Goal: Navigation & Orientation: Find specific page/section

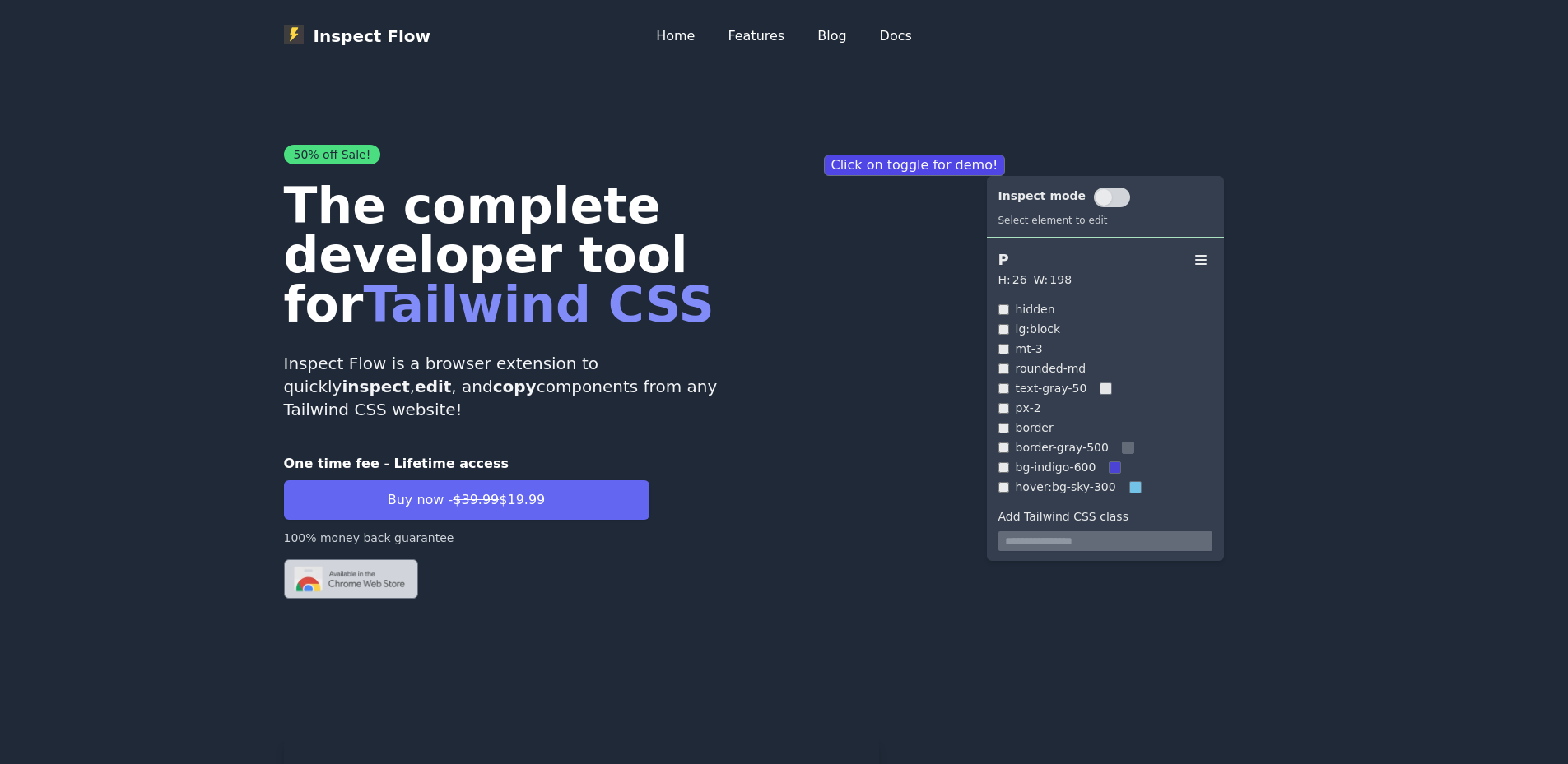
click at [614, 382] on p "Inspect Flow is a browser extension to quickly inspect , edit , and copy compon…" at bounding box center [527, 386] width 488 height 69
click at [1110, 198] on button at bounding box center [1112, 197] width 36 height 20
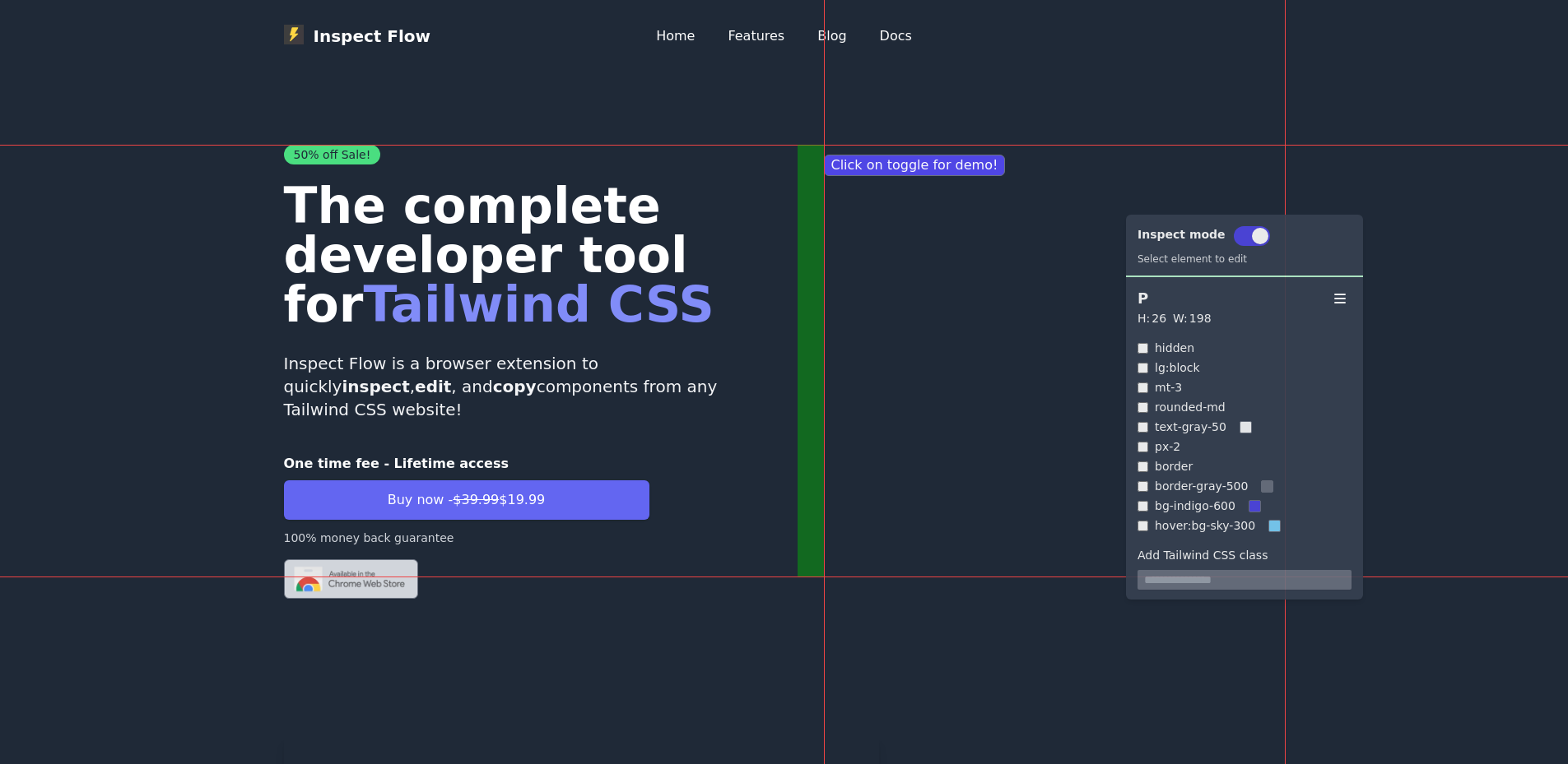
click at [672, 36] on link "Home" at bounding box center [675, 36] width 38 height 20
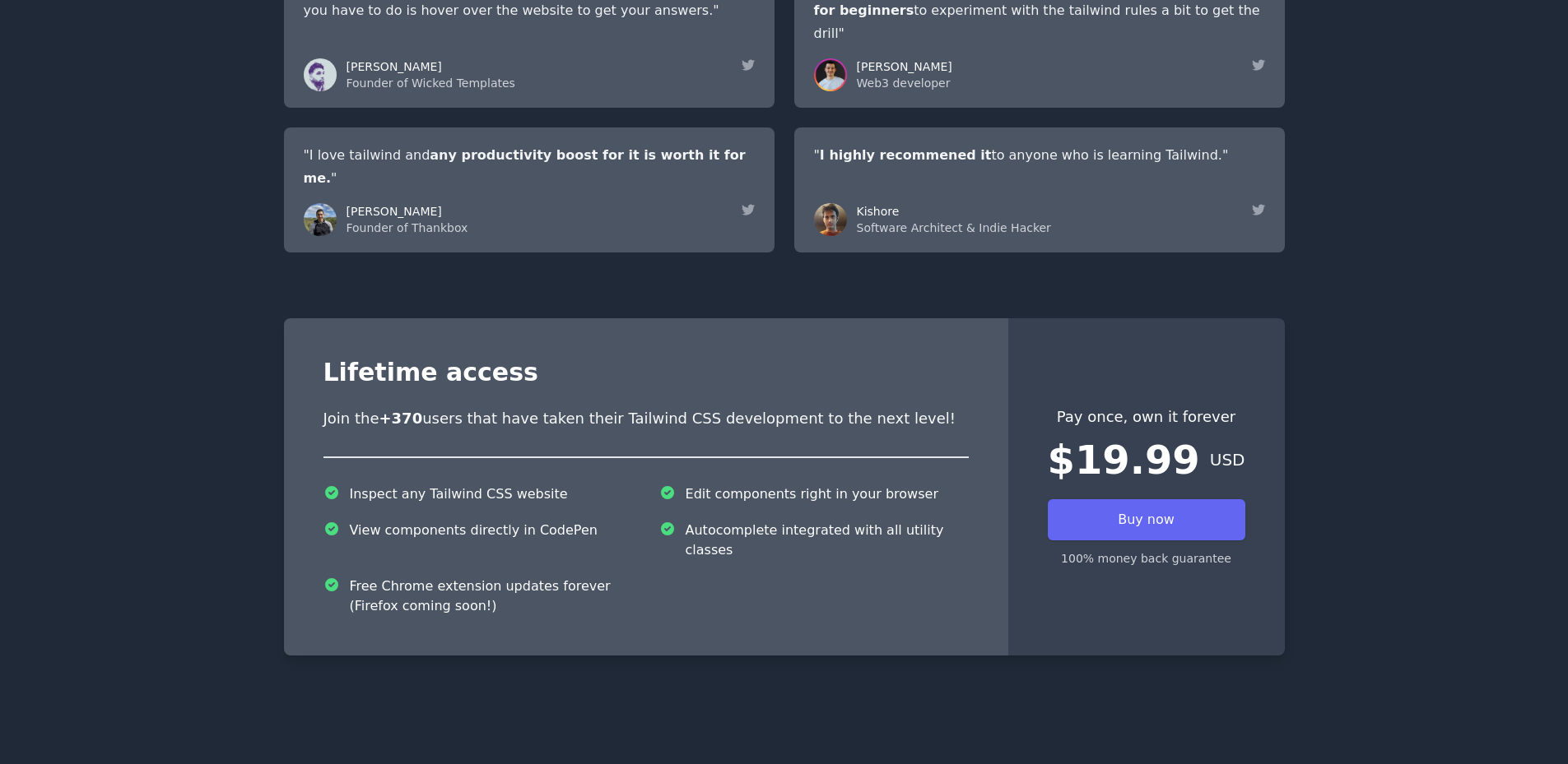
scroll to position [3330, 0]
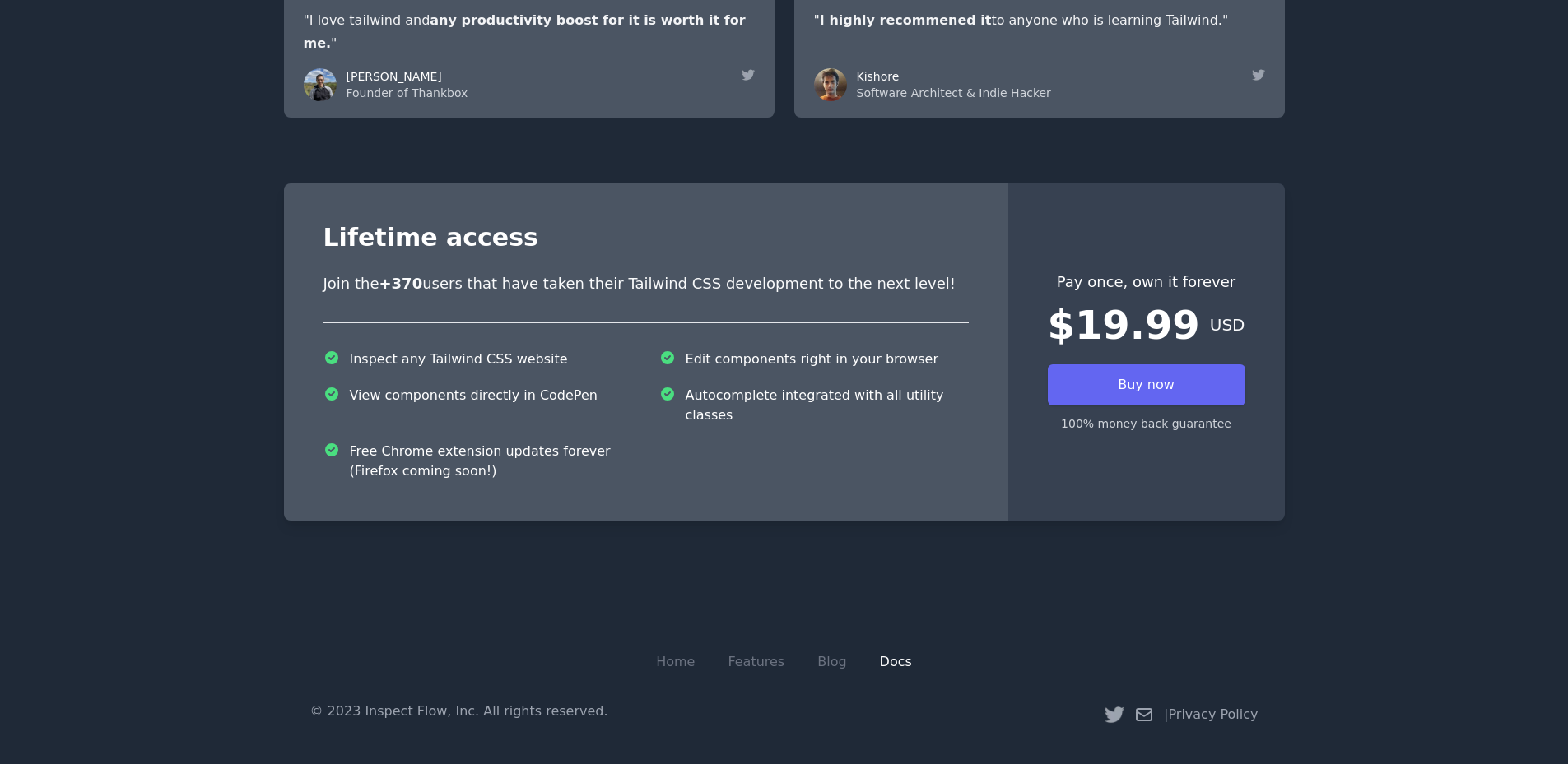
click at [880, 666] on link "Docs" at bounding box center [896, 662] width 32 height 16
